Goal: Transaction & Acquisition: Purchase product/service

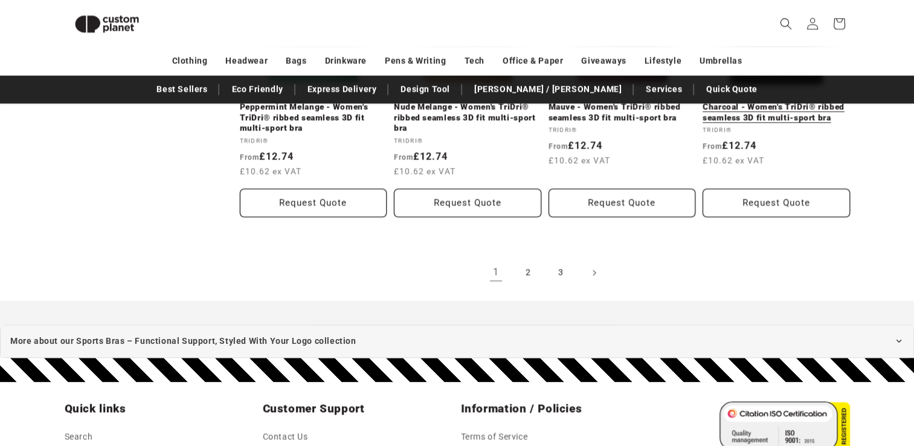
scroll to position [1615, 0]
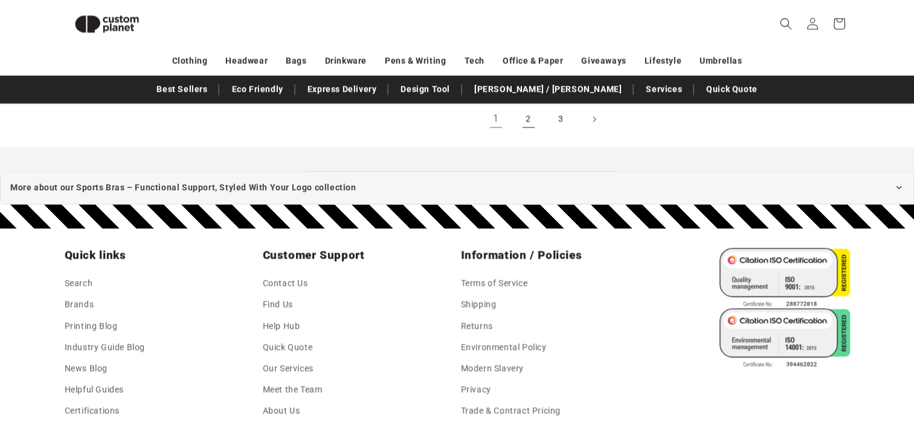
click at [534, 115] on link "2" at bounding box center [528, 119] width 27 height 27
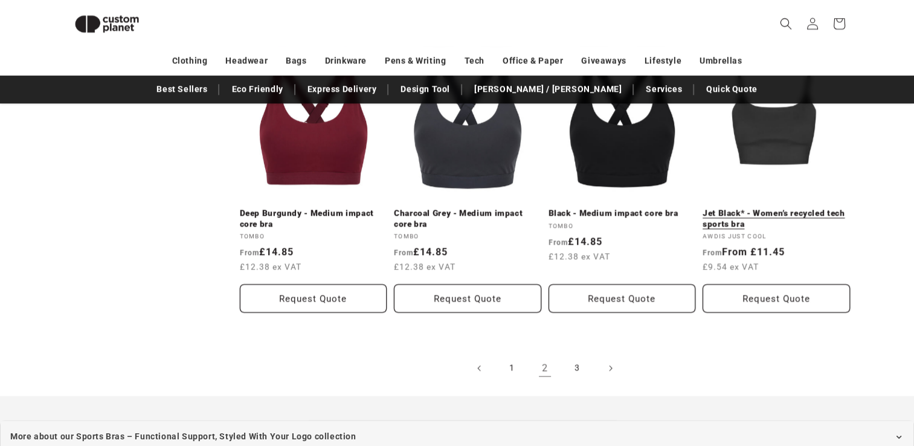
scroll to position [1433, 0]
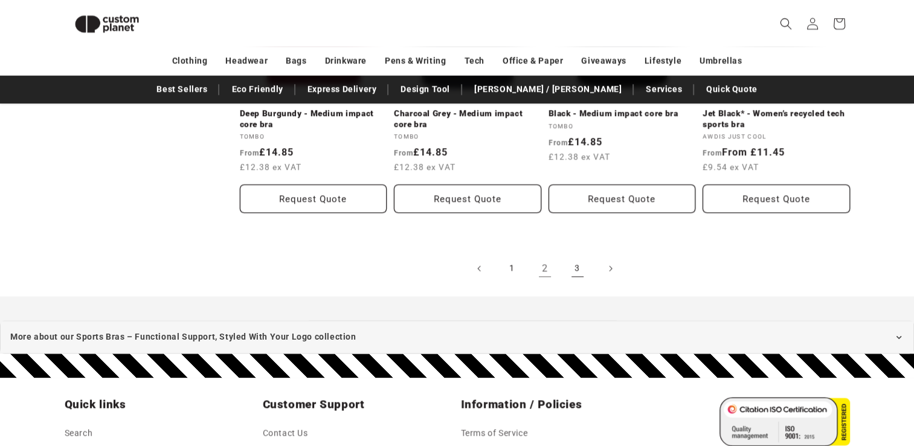
click at [579, 269] on link "3" at bounding box center [577, 268] width 27 height 27
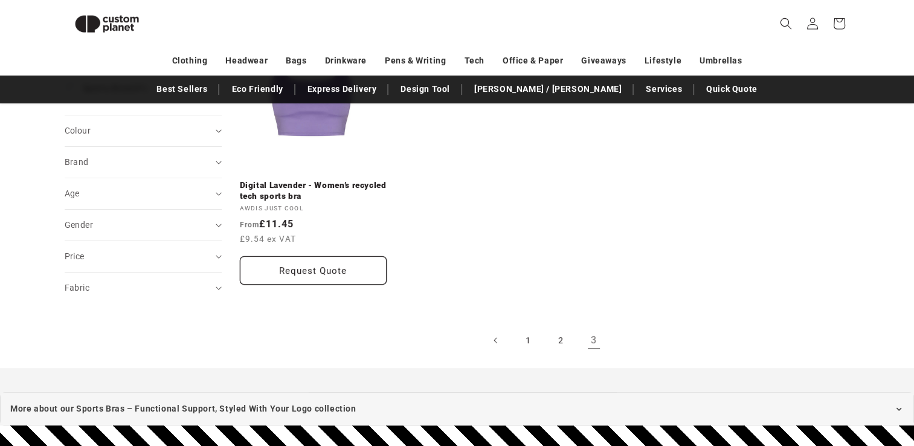
scroll to position [104, 0]
